Goal: Check status: Check status

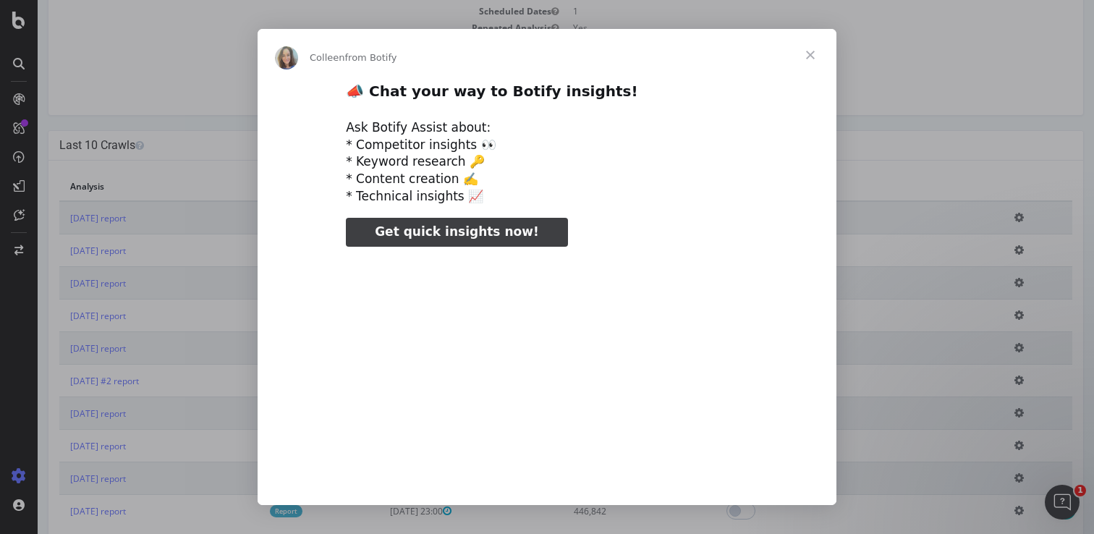
type input "131490"
click at [816, 59] on span "Close" at bounding box center [811, 55] width 52 height 52
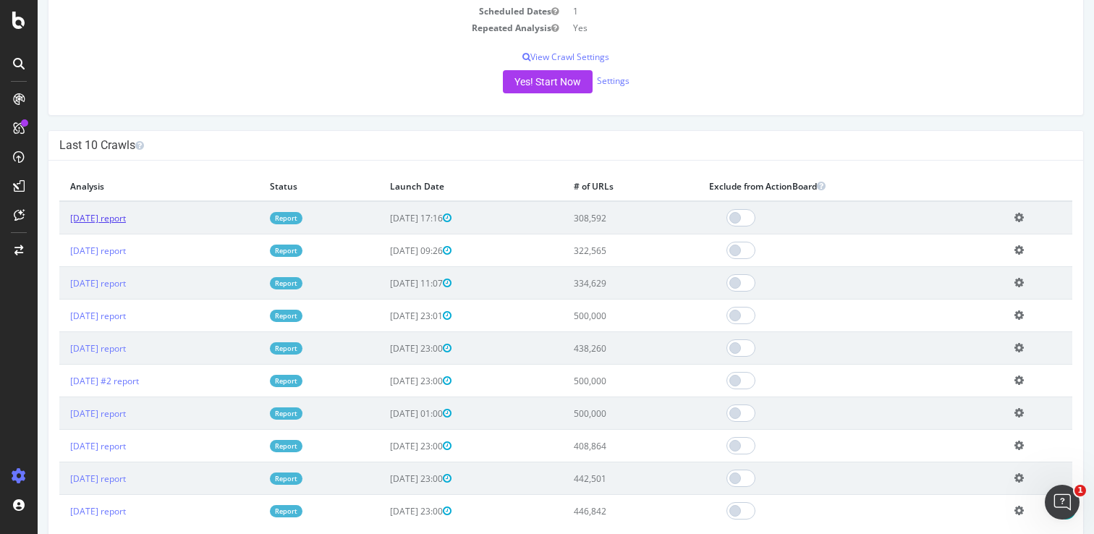
click at [126, 219] on link "[DATE] report" at bounding box center [98, 218] width 56 height 12
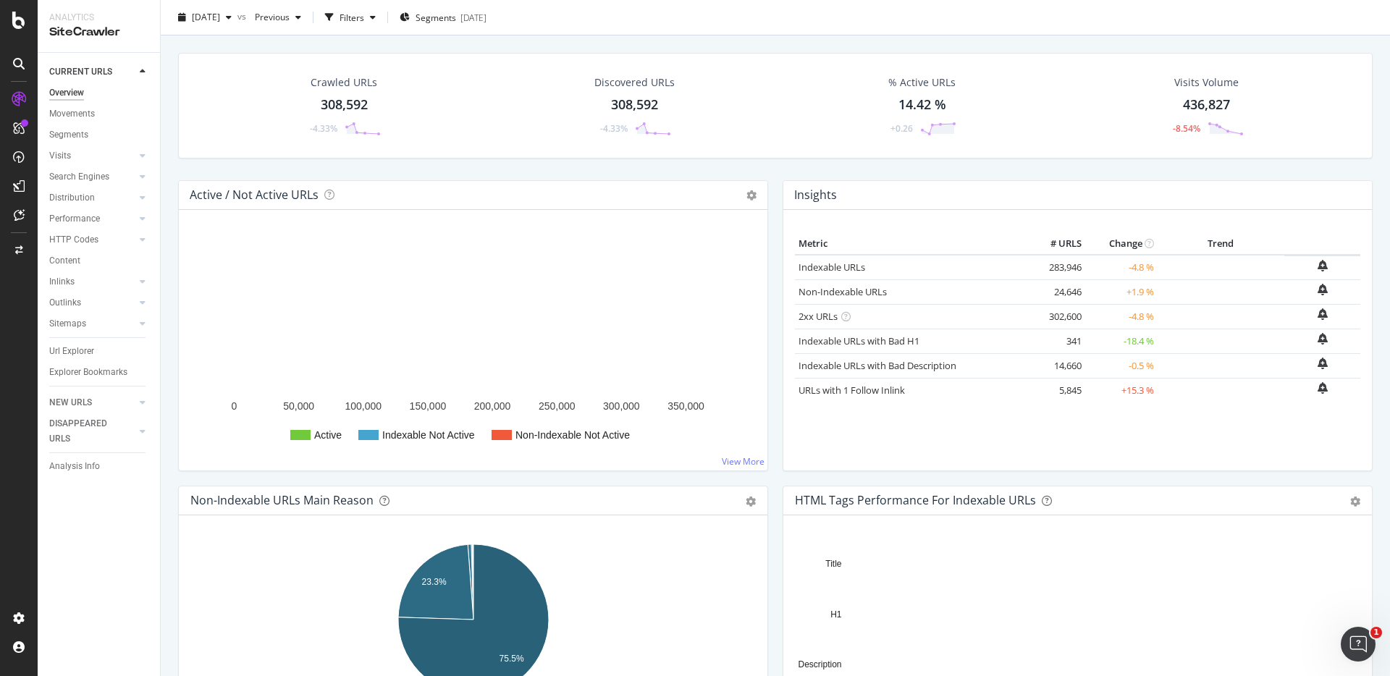
scroll to position [36, 0]
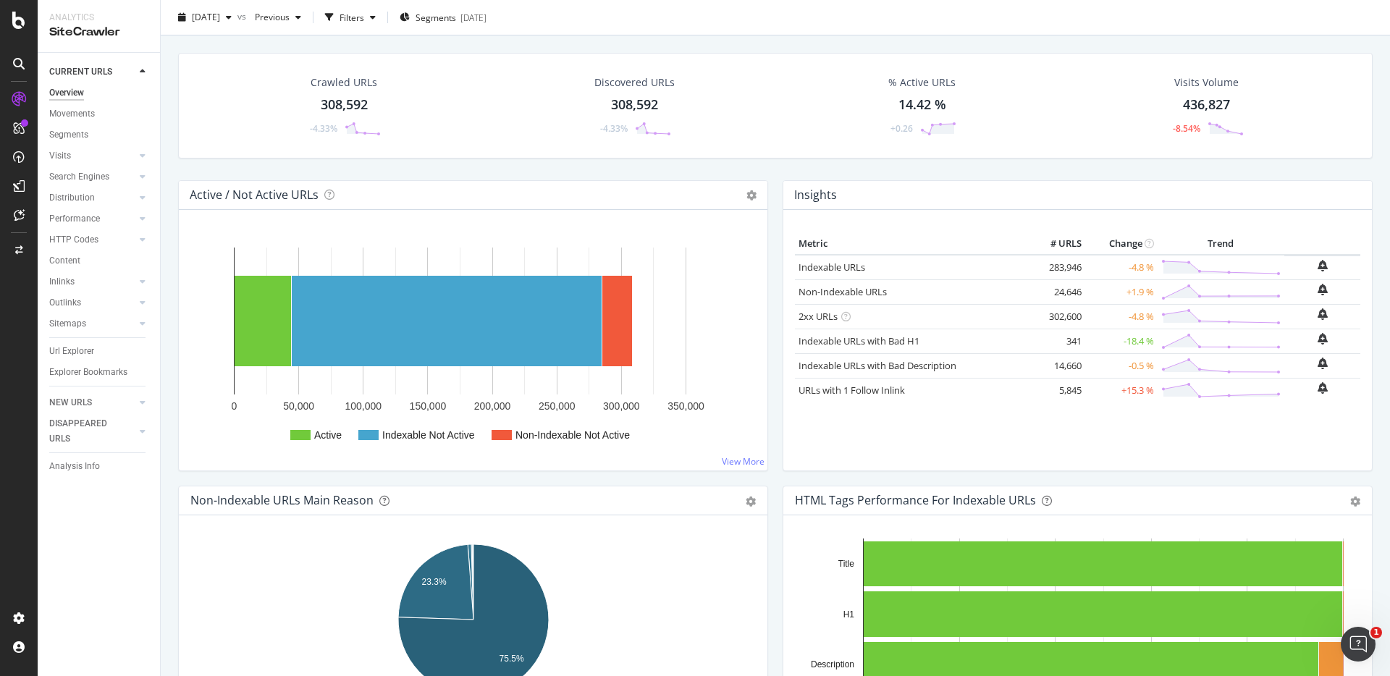
click at [780, 174] on div "Crawled URLs 308,592 -4.33% Discovered URLs 308,592 -4.33% % Active URLs 14.42 …" at bounding box center [775, 116] width 1209 height 127
click at [772, 164] on div "Crawled URLs 308,592 -4.33% Discovered URLs 308,592 -4.33% % Active URLs 14.42 …" at bounding box center [775, 116] width 1209 height 127
